Goal: Task Accomplishment & Management: Use online tool/utility

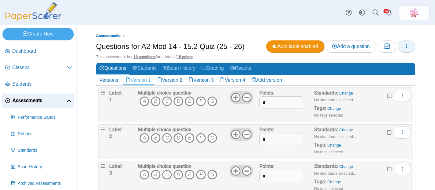
click at [405, 46] on button "button" at bounding box center [406, 46] width 18 height 12
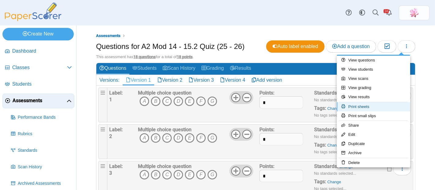
click at [374, 104] on link "Print sheets" at bounding box center [373, 106] width 73 height 9
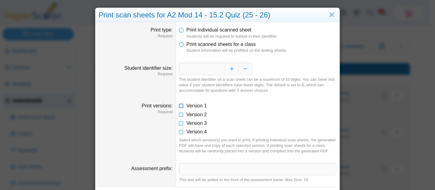
click at [194, 105] on span "Version 1" at bounding box center [196, 105] width 20 height 5
click at [234, 43] on span "Print scanned sheets for a class" at bounding box center [220, 44] width 69 height 5
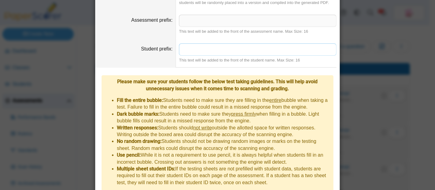
scroll to position [152, 0]
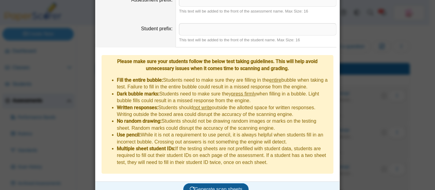
click at [220, 186] on span "Generate scan sheets" at bounding box center [216, 188] width 53 height 5
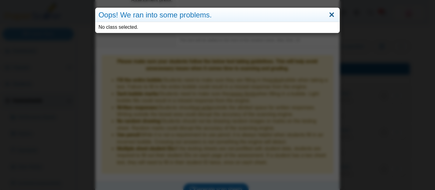
click at [327, 16] on link "Close" at bounding box center [331, 15] width 9 height 10
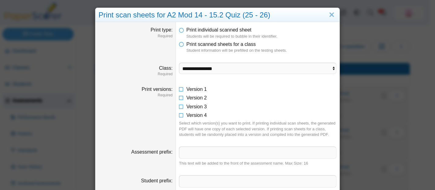
scroll to position [0, 0]
click at [230, 68] on select "**********" at bounding box center [257, 69] width 157 height 12
click at [179, 63] on select "**********" at bounding box center [257, 69] width 157 height 12
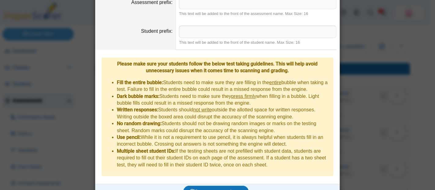
scroll to position [177, 0]
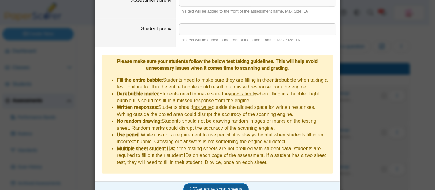
click at [220, 186] on span "Generate scan sheets" at bounding box center [216, 188] width 53 height 5
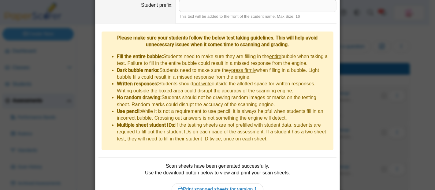
scroll to position [226, 0]
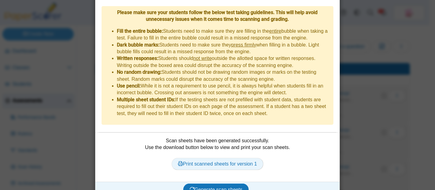
click at [234, 158] on link "Print scanned sheets for version 1" at bounding box center [217, 164] width 92 height 12
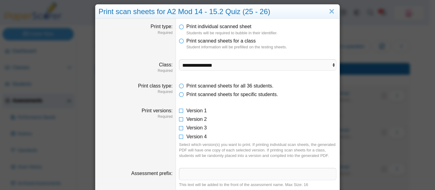
scroll to position [0, 0]
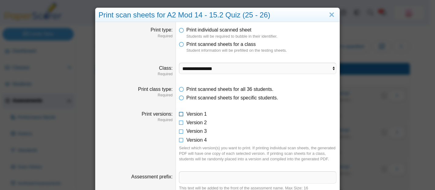
click at [176, 113] on dd "Version 1 Version 2 Version 3 Version 4 Select which version(s) you want to pri…" at bounding box center [258, 136] width 164 height 61
click at [179, 121] on icon at bounding box center [181, 121] width 5 height 4
click at [180, 114] on icon at bounding box center [181, 113] width 5 height 4
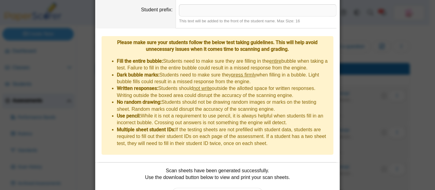
scroll to position [226, 0]
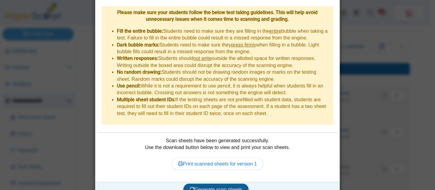
click at [216, 187] on span "Generate scan sheets" at bounding box center [216, 189] width 53 height 5
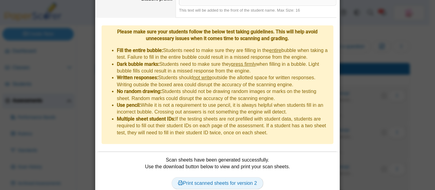
click at [191, 177] on link "Print scanned sheets for version 2" at bounding box center [217, 183] width 92 height 12
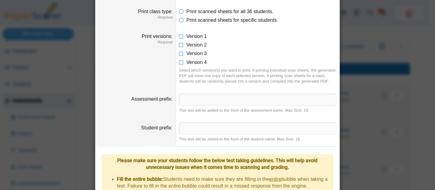
scroll to position [37, 0]
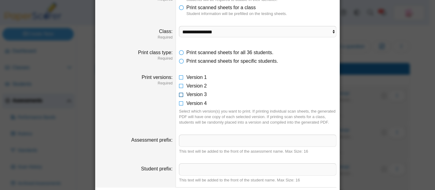
click at [180, 93] on icon at bounding box center [181, 93] width 5 height 4
click at [179, 84] on icon at bounding box center [181, 85] width 5 height 4
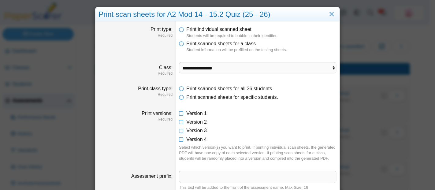
scroll to position [0, 0]
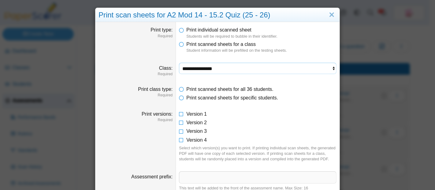
click at [201, 66] on select "**********" at bounding box center [257, 69] width 157 height 12
select select "**********"
click at [179, 63] on select "**********" at bounding box center [257, 69] width 157 height 12
click at [307, 38] on dfn "Students will be required to bubble in their identifier." at bounding box center [261, 37] width 150 height 6
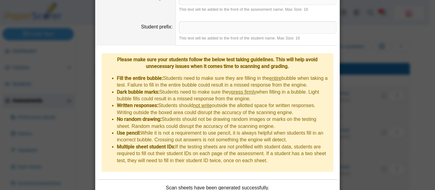
scroll to position [226, 0]
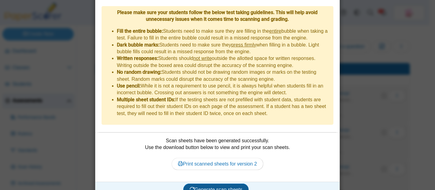
click at [216, 187] on span "Generate scan sheets" at bounding box center [216, 189] width 53 height 5
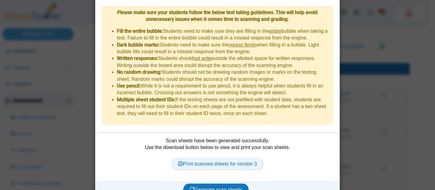
click at [250, 158] on link "Print scanned sheets for version 3" at bounding box center [217, 164] width 92 height 12
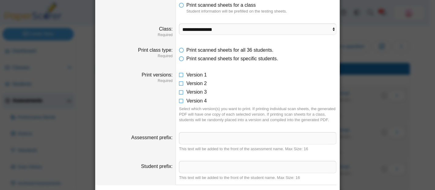
scroll to position [22, 0]
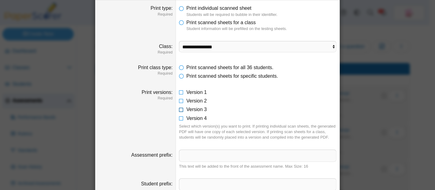
click at [179, 108] on icon at bounding box center [181, 108] width 5 height 4
click at [181, 117] on icon at bounding box center [181, 117] width 5 height 4
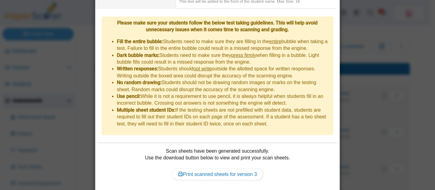
scroll to position [226, 0]
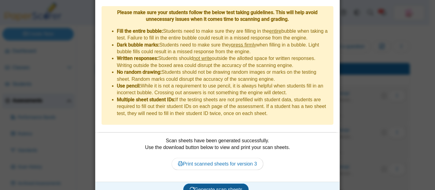
click at [223, 187] on span "Generate scan sheets" at bounding box center [216, 189] width 53 height 5
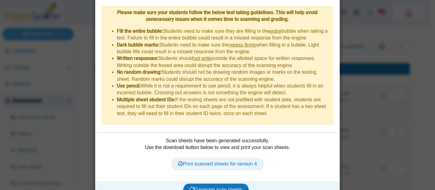
click at [224, 158] on link "Print scanned sheets for version 4" at bounding box center [217, 164] width 92 height 12
